Goal: Use online tool/utility: Utilize a website feature to perform a specific function

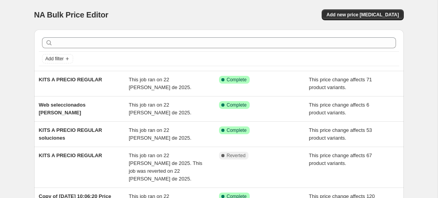
click at [81, 15] on span "NA Bulk Price Editor" at bounding box center [71, 15] width 74 height 9
click at [113, 14] on div "NA Bulk Price Editor" at bounding box center [123, 14] width 178 height 11
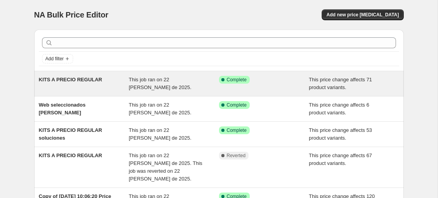
click at [86, 90] on div "KITS A PRECIO REGULAR" at bounding box center [84, 84] width 90 height 16
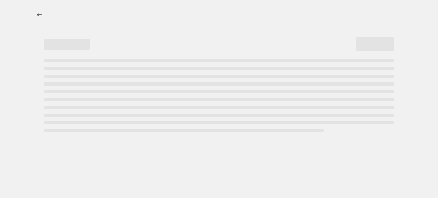
select select "ecap"
select select "no_change"
select select "collection"
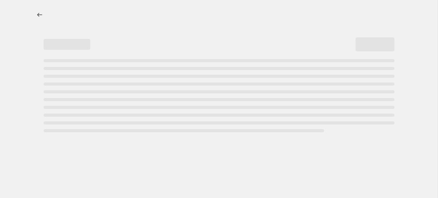
select select "collection"
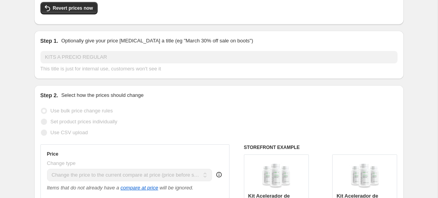
scroll to position [22, 0]
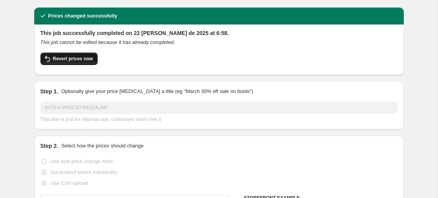
click at [75, 53] on button "Revert prices now" at bounding box center [68, 59] width 57 height 12
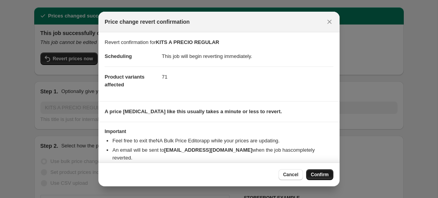
click at [326, 176] on span "Confirm" at bounding box center [320, 175] width 18 height 6
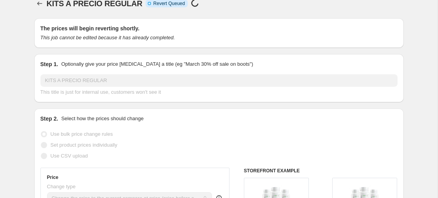
scroll to position [0, 0]
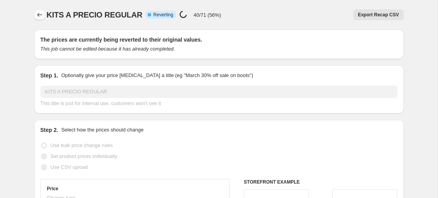
click at [40, 16] on icon "Price change jobs" at bounding box center [40, 15] width 8 height 8
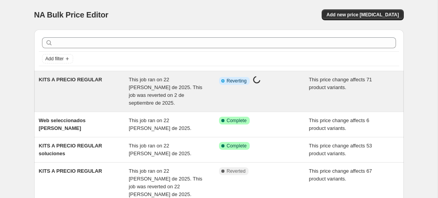
scroll to position [32, 0]
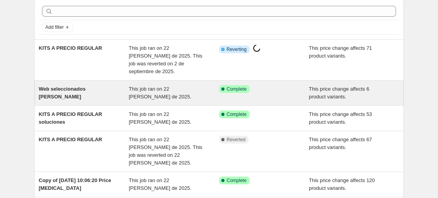
click at [112, 86] on div "Web seleccionados [PERSON_NAME]" at bounding box center [84, 93] width 90 height 16
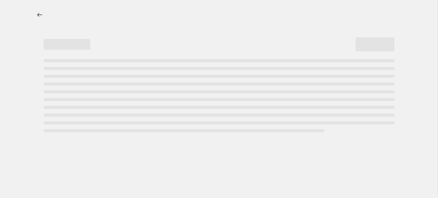
select select "ecap"
select select "no_change"
select select "collection"
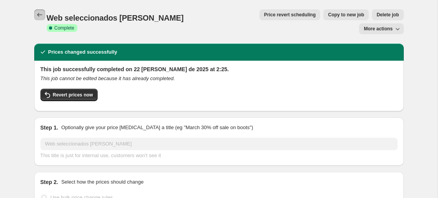
click at [41, 13] on icon "Price change jobs" at bounding box center [40, 15] width 8 height 8
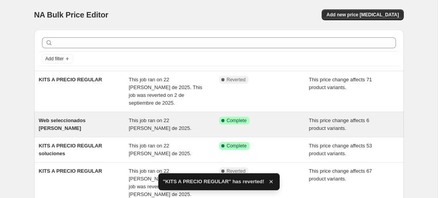
click at [104, 121] on div "Web seleccionados [PERSON_NAME]" at bounding box center [84, 125] width 90 height 16
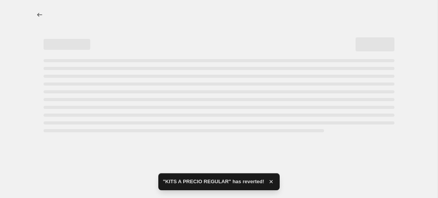
select select "ecap"
select select "no_change"
select select "collection"
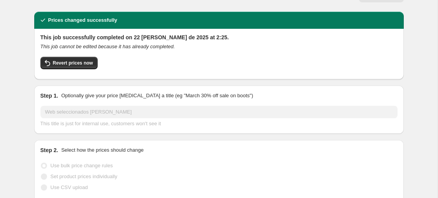
scroll to position [29, 0]
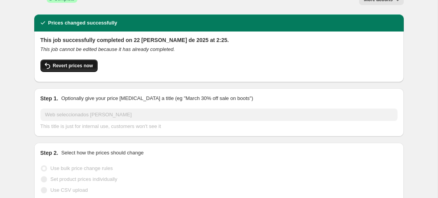
click at [84, 63] on span "Revert prices now" at bounding box center [73, 66] width 40 height 6
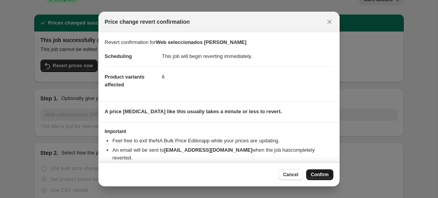
click at [325, 177] on span "Confirm" at bounding box center [320, 175] width 18 height 6
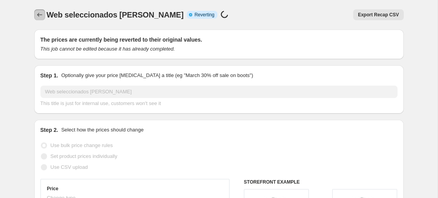
click at [37, 16] on icon "Price change jobs" at bounding box center [40, 15] width 8 height 8
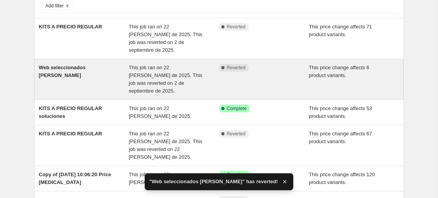
scroll to position [73, 0]
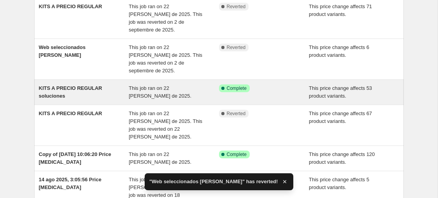
click at [96, 85] on span "KITS A PRECIO REGULAR soluciones" at bounding box center [70, 92] width 63 height 14
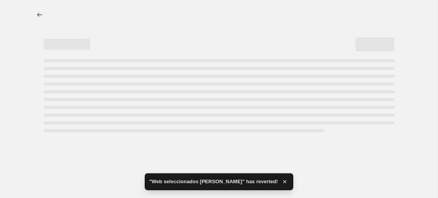
select select "ecap"
select select "no_change"
select select "collection"
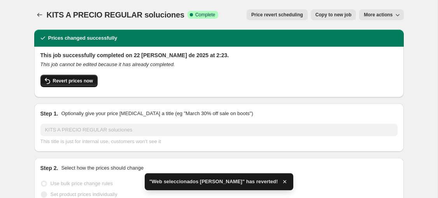
click at [80, 81] on span "Revert prices now" at bounding box center [73, 81] width 40 height 6
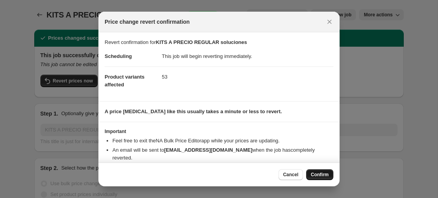
click at [322, 170] on button "Confirm" at bounding box center [319, 174] width 27 height 11
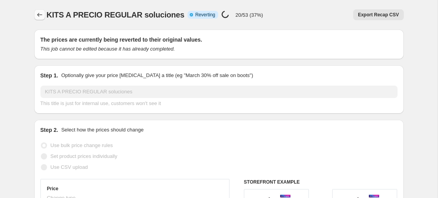
click at [40, 17] on icon "Price change jobs" at bounding box center [40, 15] width 8 height 8
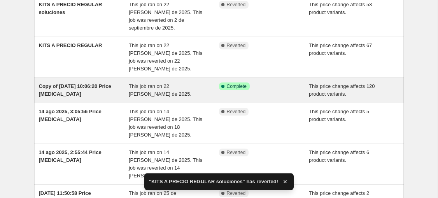
scroll to position [162, 0]
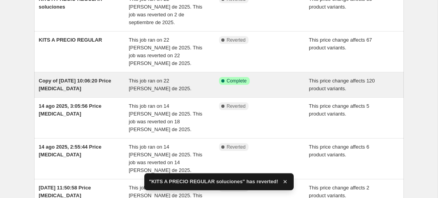
click at [109, 77] on div "Copy of [DATE] 10:06:20 Price [MEDICAL_DATA]" at bounding box center [84, 85] width 90 height 16
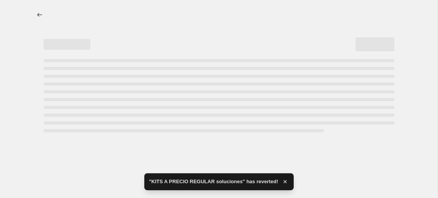
select select "ecap"
select select "no_change"
select select "collection"
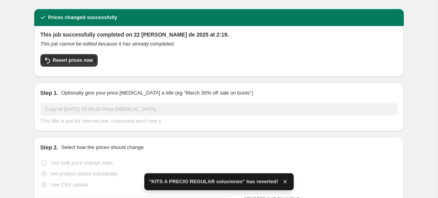
scroll to position [22, 0]
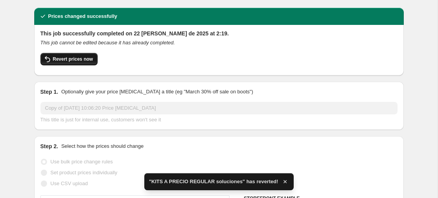
click at [81, 56] on span "Revert prices now" at bounding box center [73, 59] width 40 height 6
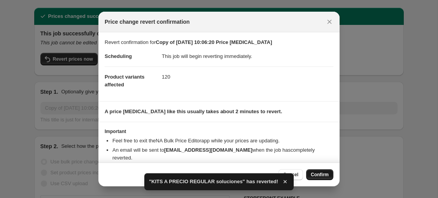
click at [317, 172] on span "Confirm" at bounding box center [320, 175] width 18 height 6
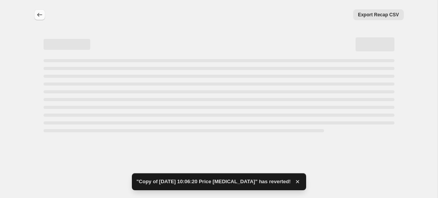
select select "ecap"
select select "no_change"
select select "collection"
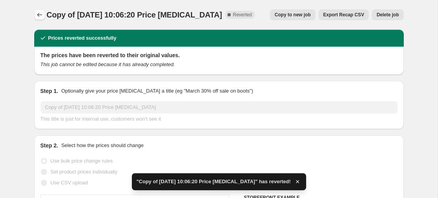
click at [40, 12] on icon "Price change jobs" at bounding box center [40, 15] width 8 height 8
